Goal: Task Accomplishment & Management: Manage account settings

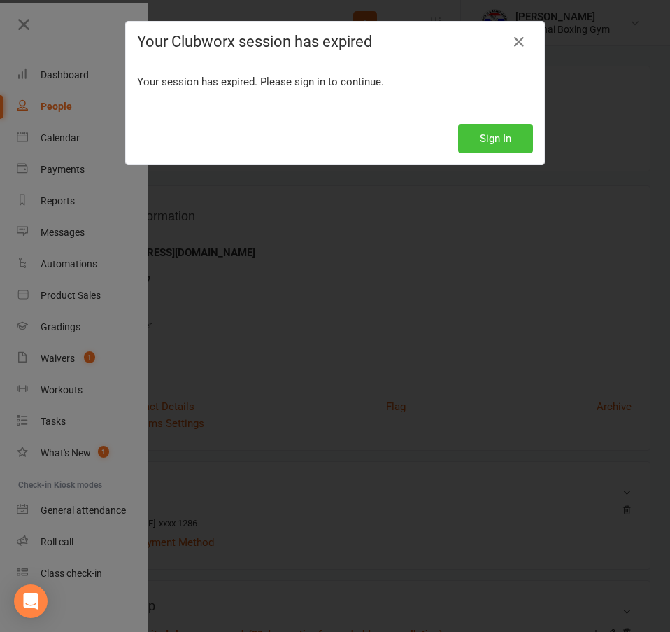
click at [495, 135] on button "Sign In" at bounding box center [495, 138] width 75 height 29
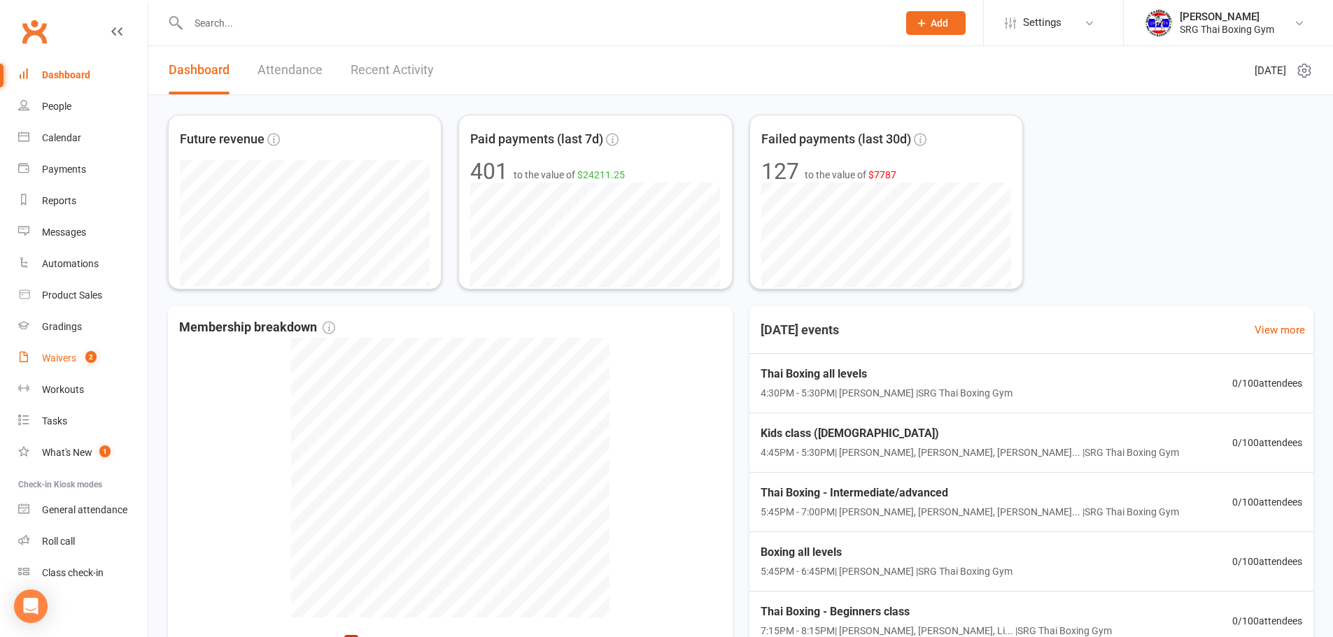
click at [74, 362] on div "Waivers" at bounding box center [59, 358] width 34 height 11
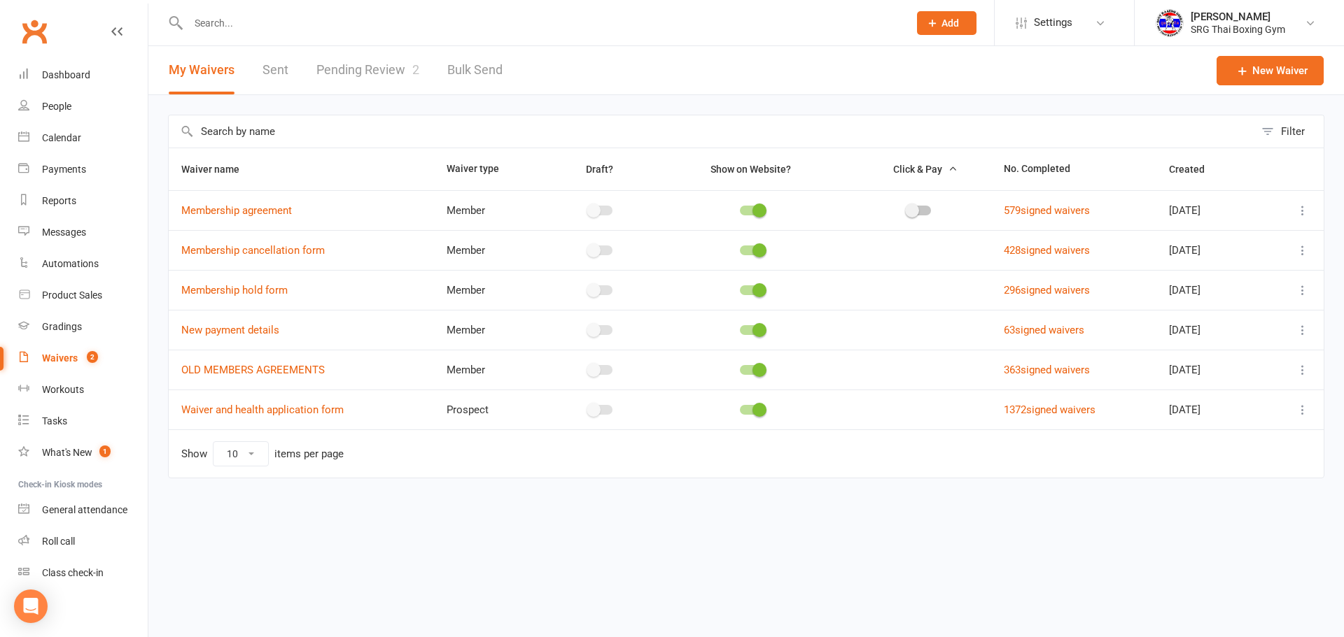
click at [348, 80] on link "Pending Review 2" at bounding box center [367, 70] width 103 height 48
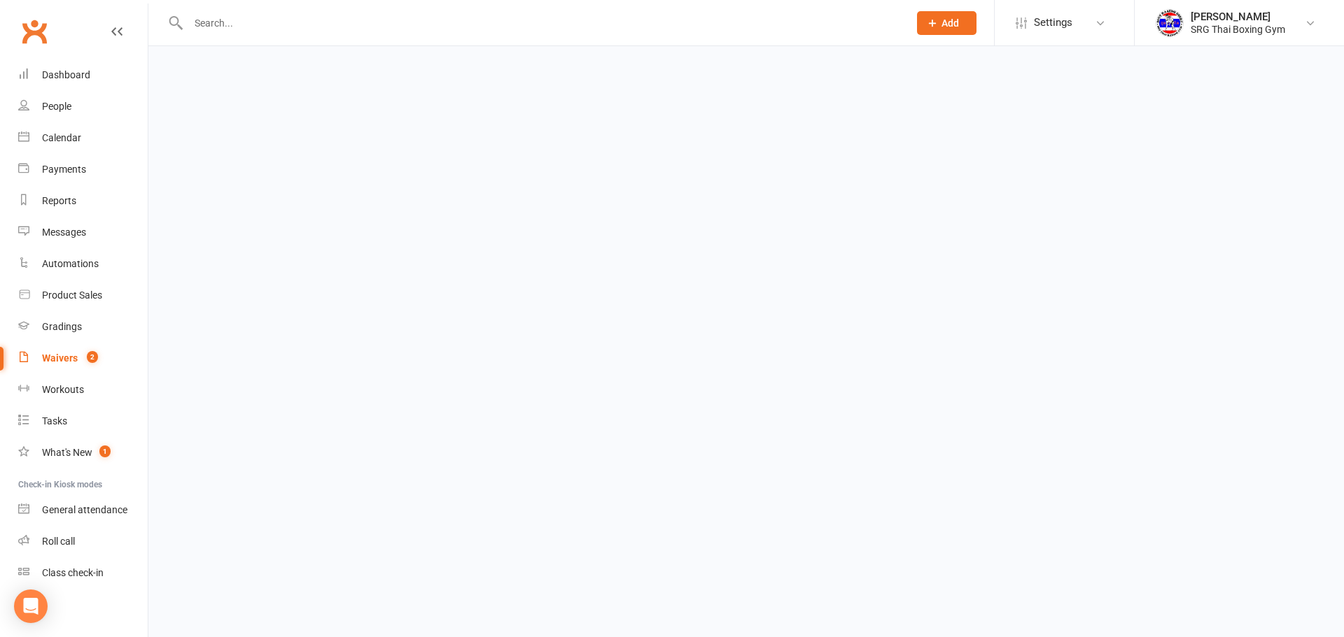
select select "100"
